Goal: Information Seeking & Learning: Check status

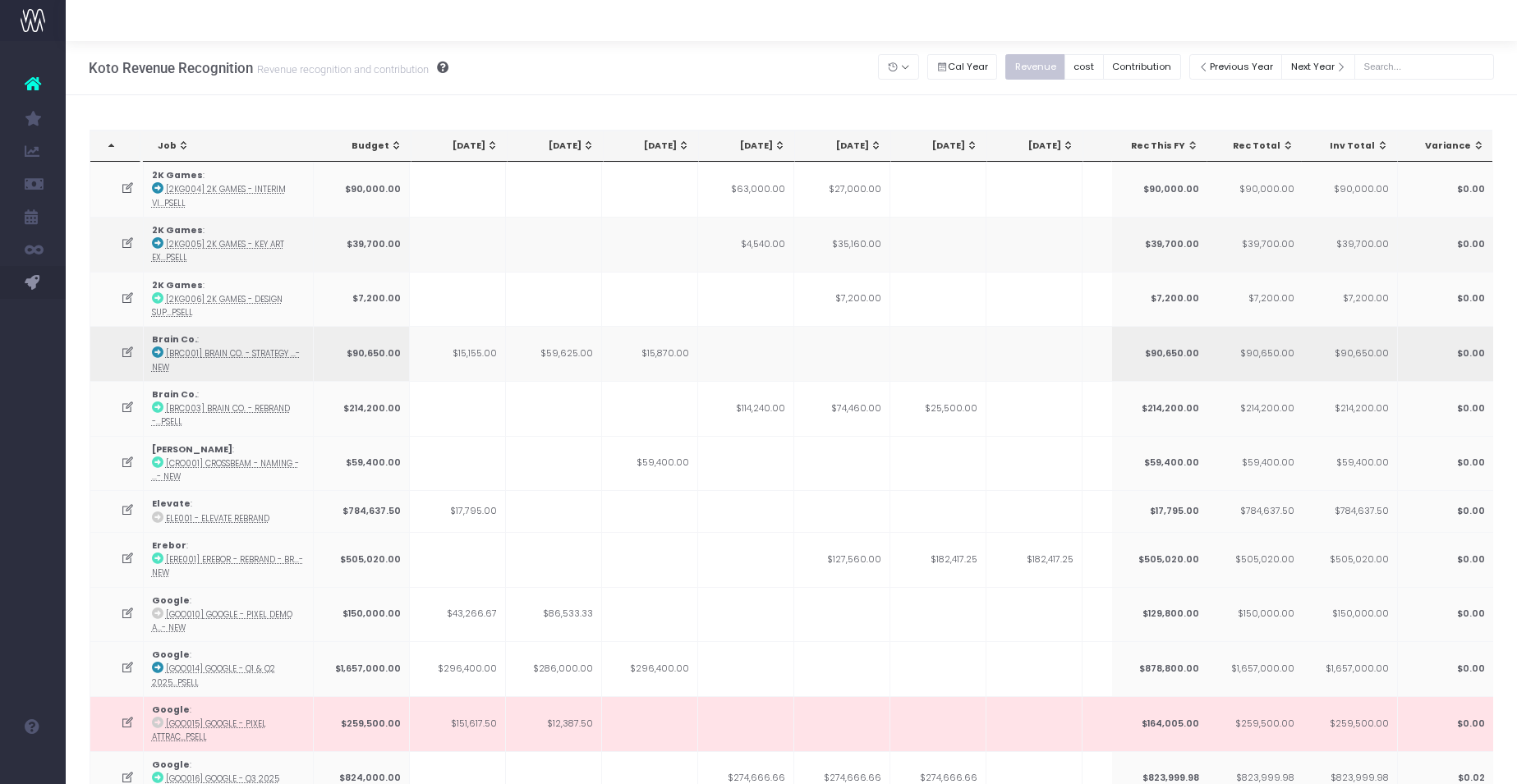
click at [90, 338] on link "Koto Revenue Recognition" at bounding box center [78, 347] width 24 height 33
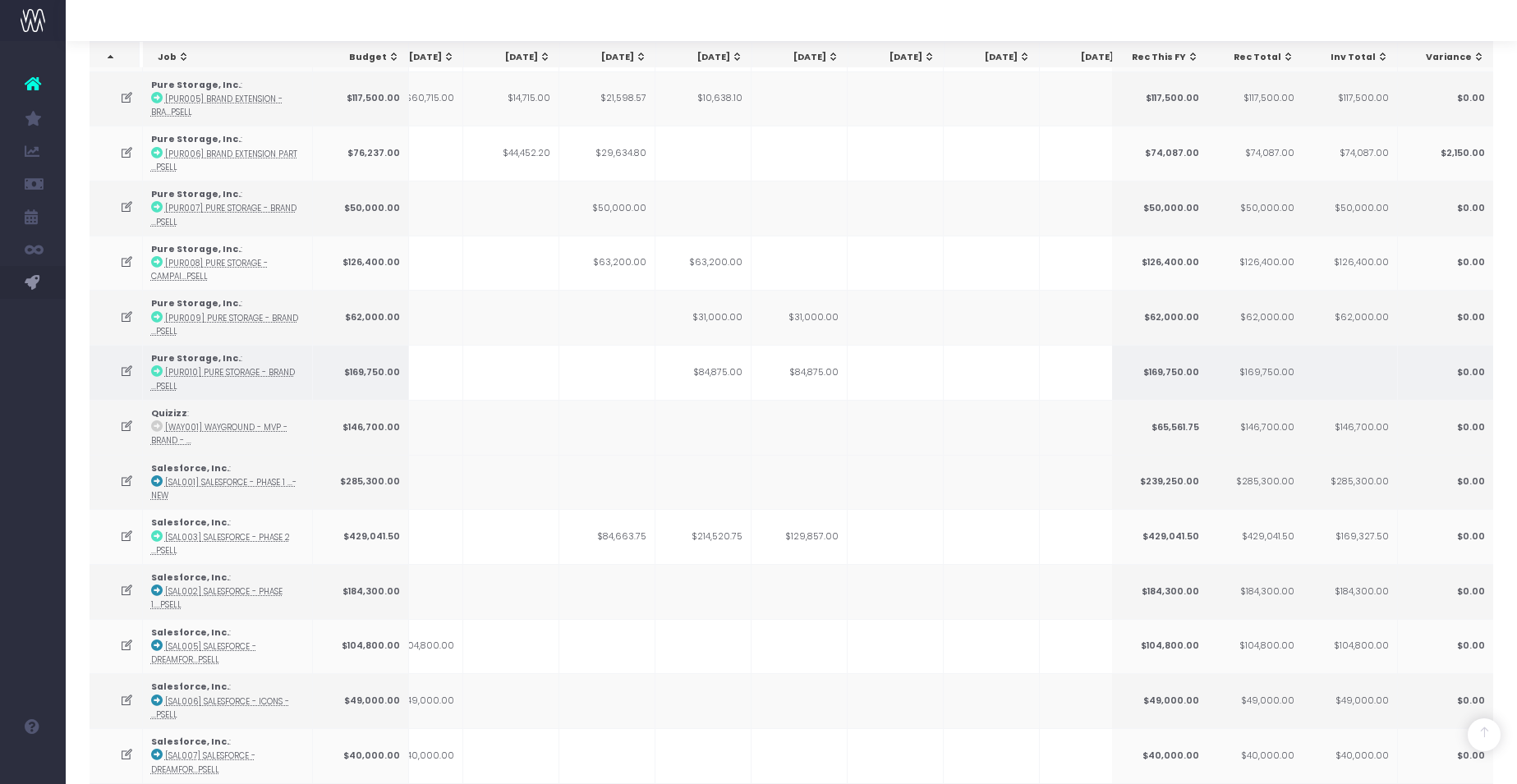
scroll to position [0, 210]
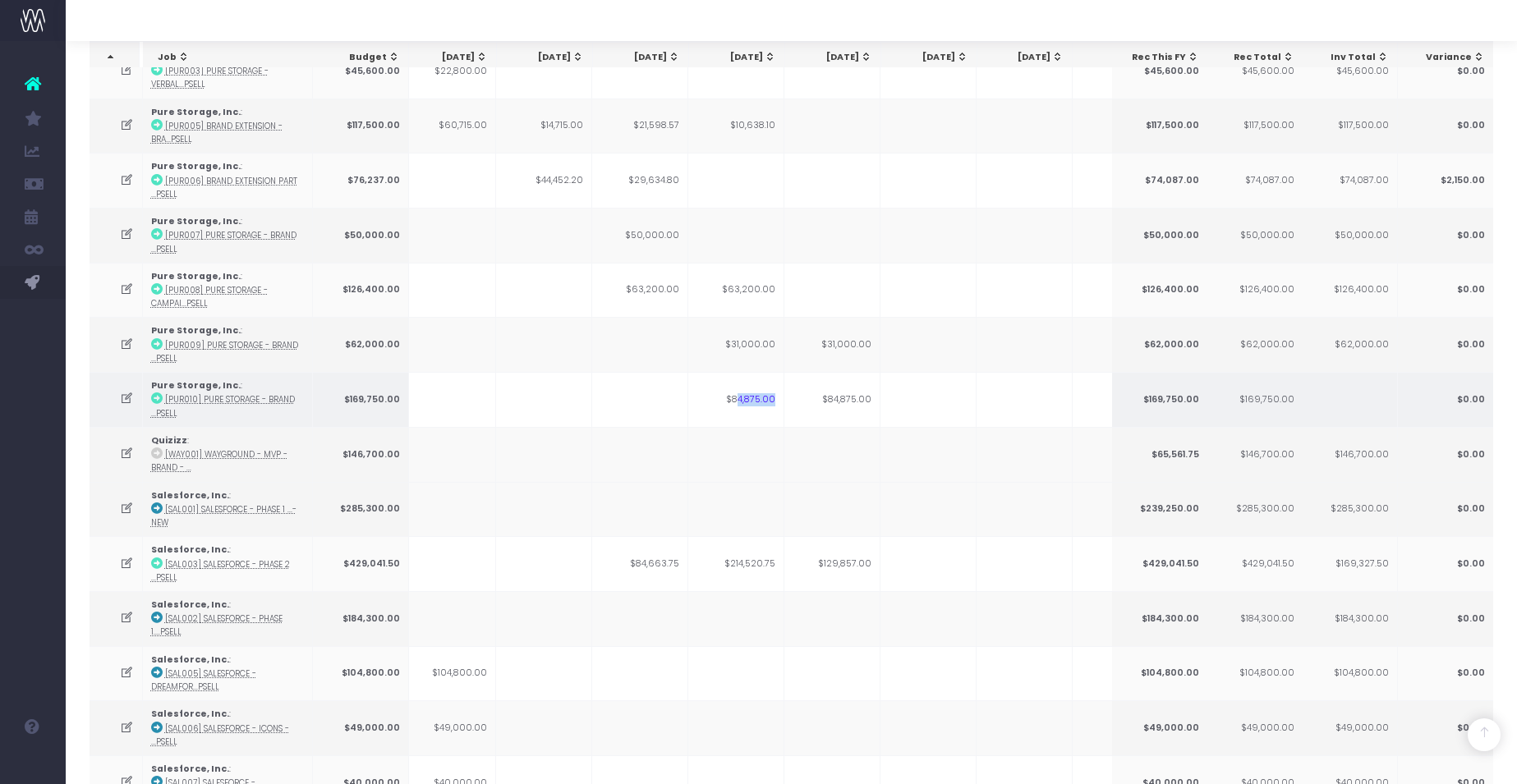
drag, startPoint x: 737, startPoint y: 388, endPoint x: 789, endPoint y: 393, distance: 52.2
click at [789, 393] on tr "Pure Storage, Inc. : [PUR010] Pure Storage - Brand ...psell $169,750.00 $84,875…" at bounding box center [817, 399] width 1857 height 55
drag, startPoint x: 869, startPoint y: 389, endPoint x: 834, endPoint y: 388, distance: 35.0
click at [834, 388] on td "$84,875.00" at bounding box center [832, 399] width 96 height 55
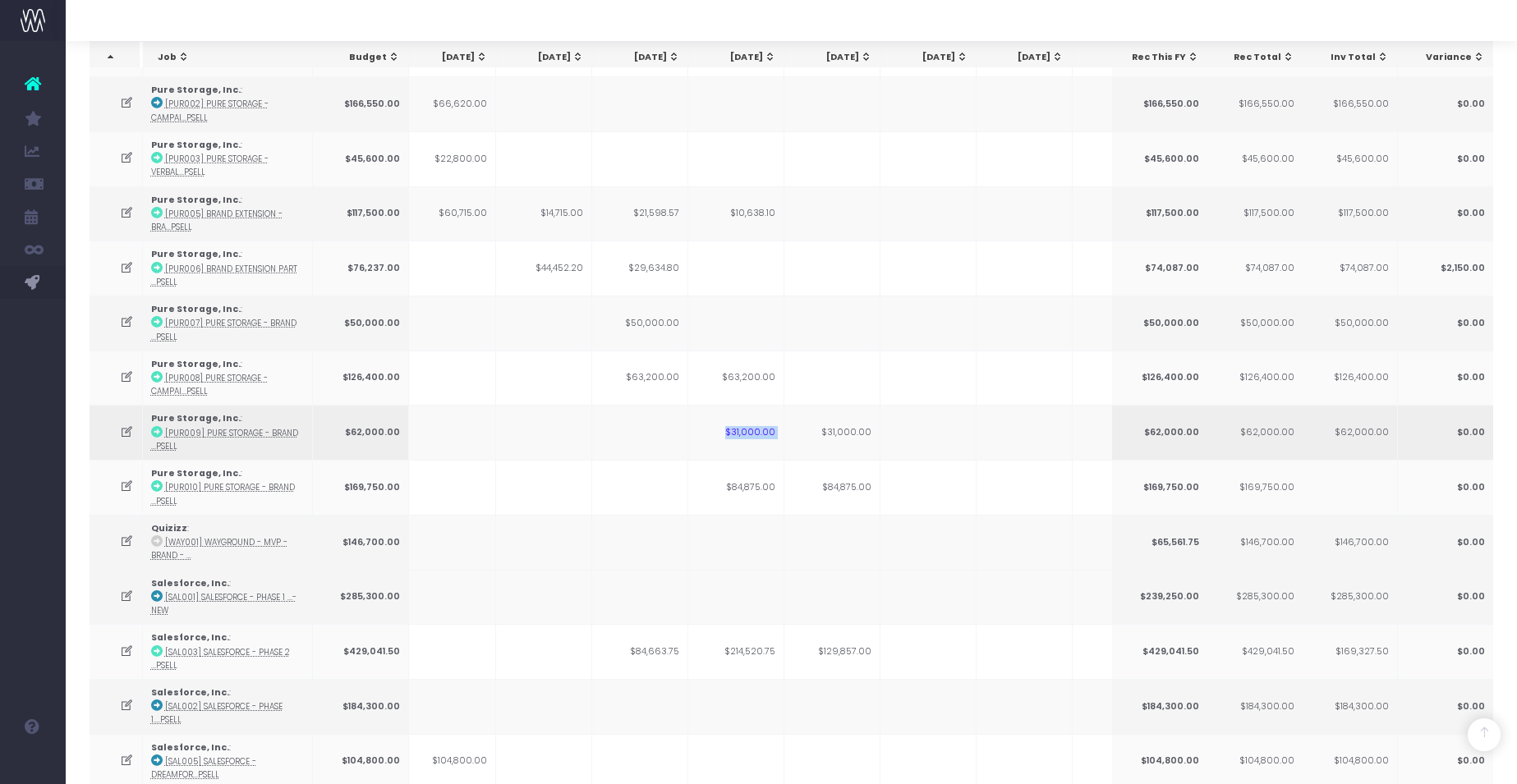
drag, startPoint x: 728, startPoint y: 420, endPoint x: 803, endPoint y: 421, distance: 75.0
click at [803, 421] on tr "Pure Storage, Inc. : [PUR009] Pure Storage - Brand ...psell $62,000.00 $31,000.…" at bounding box center [817, 432] width 1857 height 55
click at [736, 420] on td "$31,000.00" at bounding box center [736, 432] width 96 height 55
drag, startPoint x: 734, startPoint y: 421, endPoint x: 792, endPoint y: 423, distance: 58.0
click at [792, 423] on tr "Pure Storage, Inc. : [PUR009] Pure Storage - Brand ...psell $62,000.00 $31,000.…" at bounding box center [817, 432] width 1857 height 55
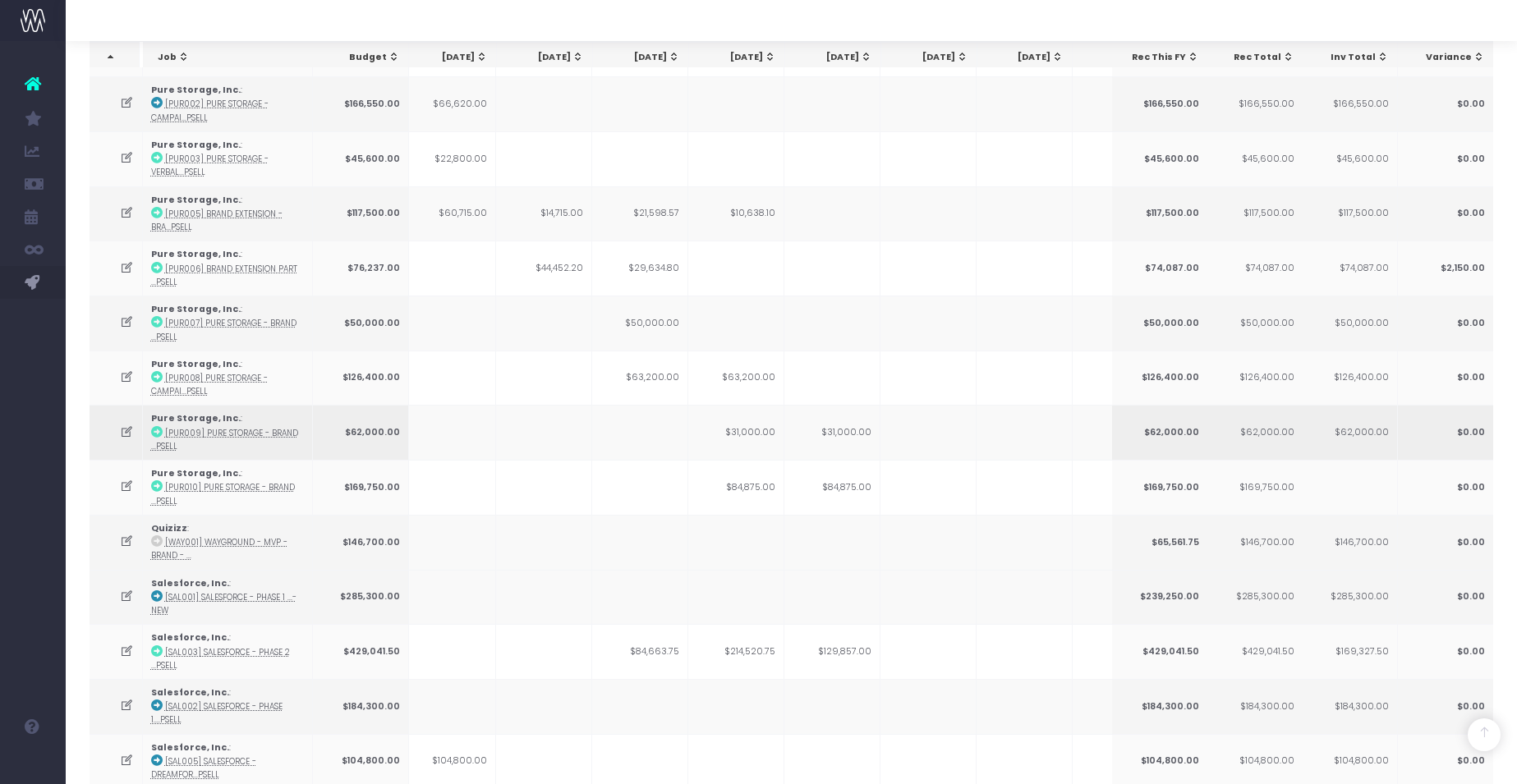
click at [770, 422] on td "$31,000.00" at bounding box center [736, 432] width 96 height 55
drag, startPoint x: 778, startPoint y: 422, endPoint x: 718, endPoint y: 421, distance: 60.0
click at [718, 422] on td "$31,000.00" at bounding box center [736, 432] width 96 height 55
click at [718, 421] on td "$31,000.00" at bounding box center [736, 432] width 96 height 55
drag, startPoint x: 782, startPoint y: 422, endPoint x: 797, endPoint y: 422, distance: 15.0
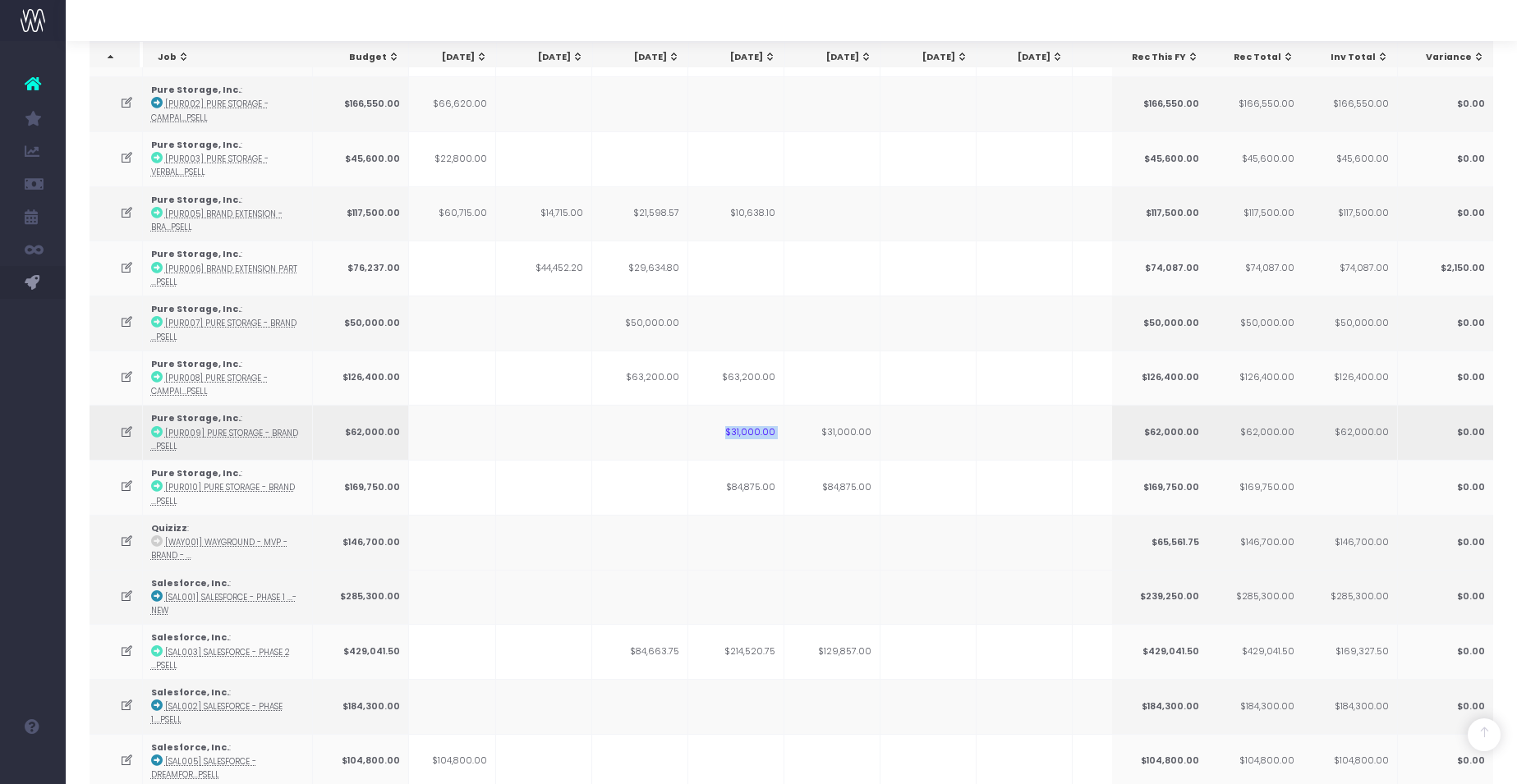
click at [797, 422] on tr "Pure Storage, Inc. : [PUR009] Pure Storage - Brand ...psell $62,000.00 $31,000.…" at bounding box center [817, 432] width 1857 height 55
click at [857, 421] on td "$31,000.00" at bounding box center [832, 432] width 96 height 55
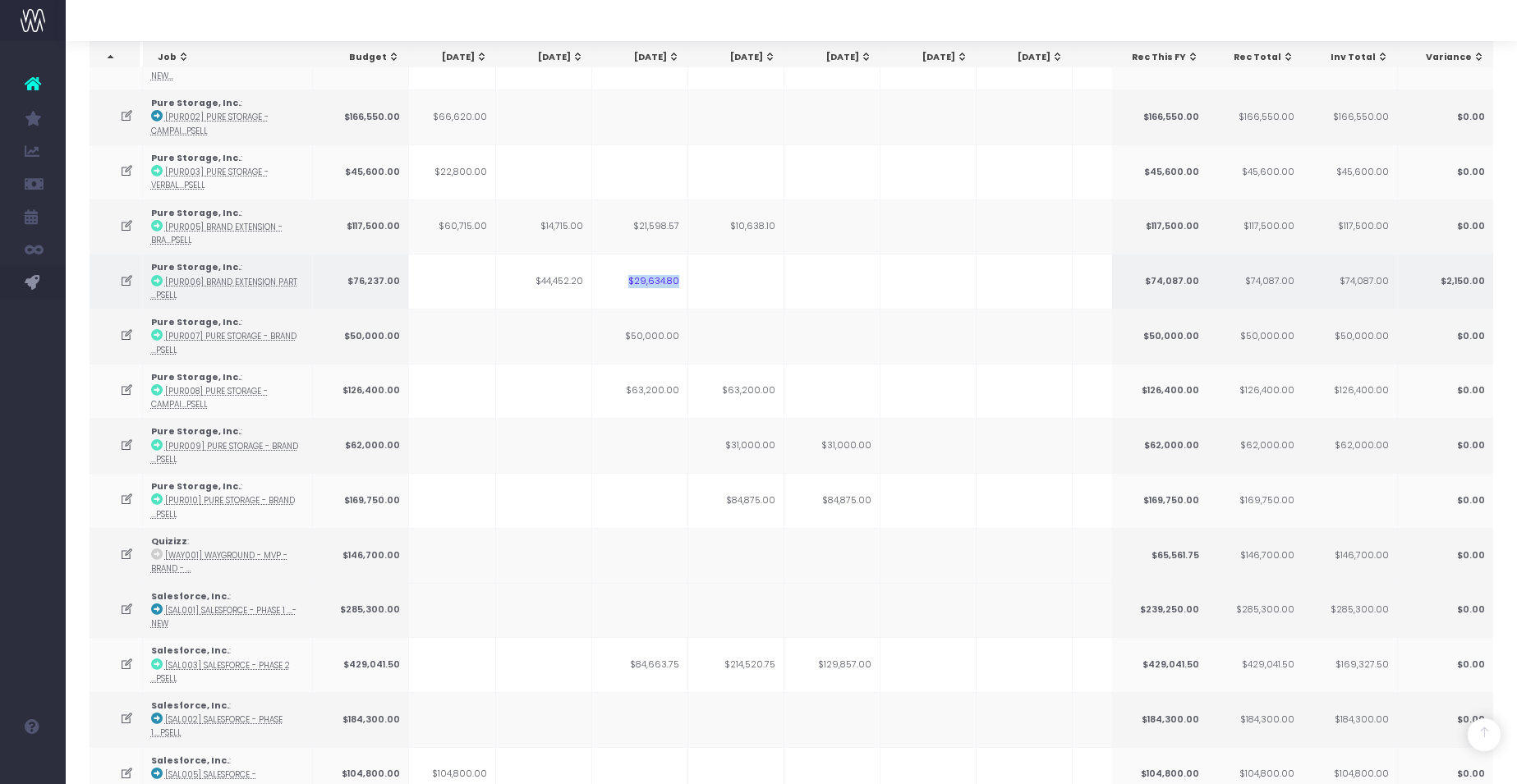
drag, startPoint x: 679, startPoint y: 271, endPoint x: 601, endPoint y: 269, distance: 78.0
click at [601, 269] on td "$29,634.80" at bounding box center [640, 280] width 96 height 55
click at [602, 268] on td "$29,634.80" at bounding box center [640, 280] width 96 height 55
drag, startPoint x: 646, startPoint y: 267, endPoint x: 713, endPoint y: 267, distance: 67.0
click at [713, 267] on tr "Pure Storage, Inc. : [PUR006] Brand Extension Part ...psell $76,237.00 $44,452.…" at bounding box center [817, 280] width 1857 height 55
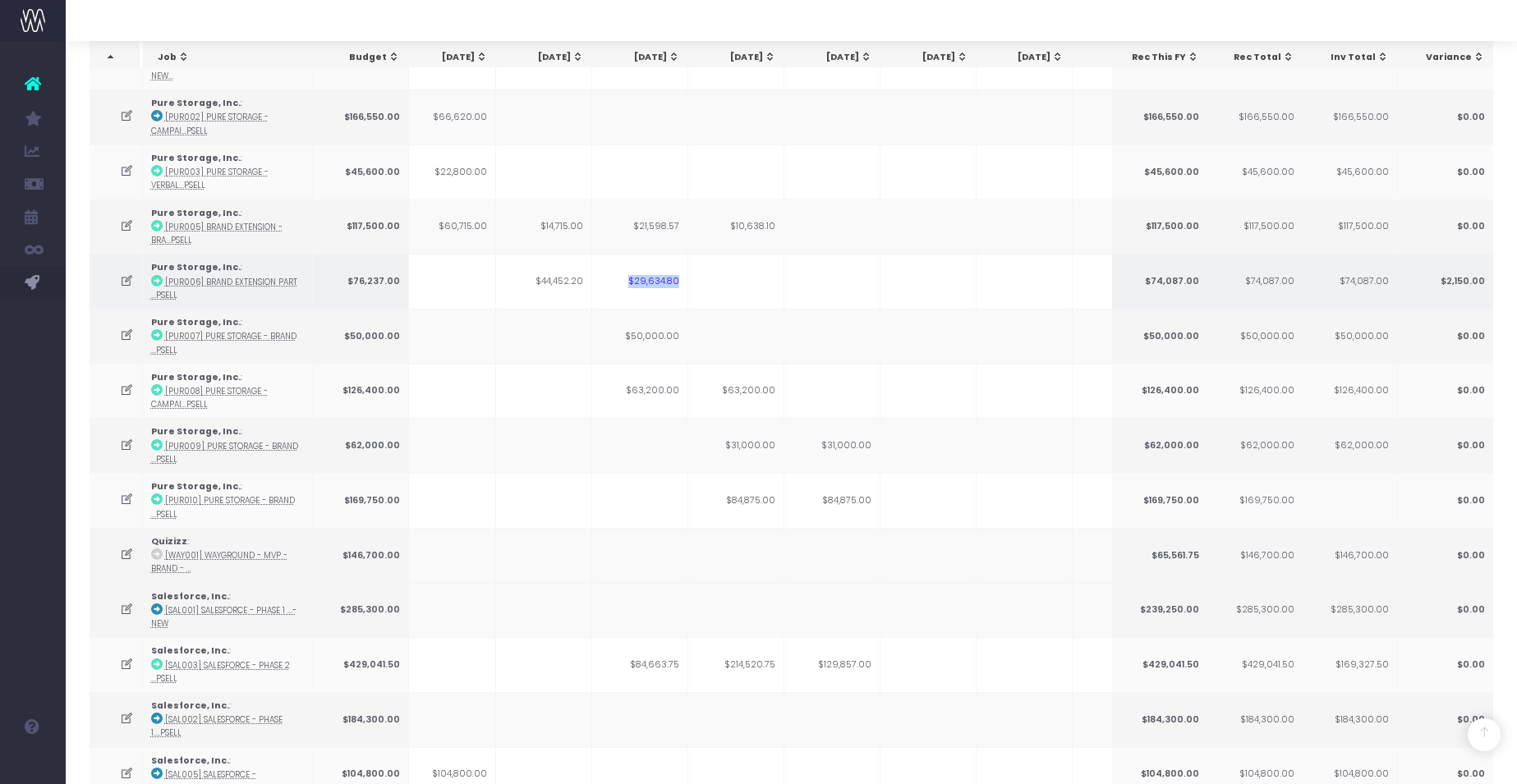
click at [712, 267] on td at bounding box center [736, 280] width 96 height 55
click at [622, 267] on td "$29,634.80" at bounding box center [640, 280] width 96 height 55
